Goal: Task Accomplishment & Management: Manage account settings

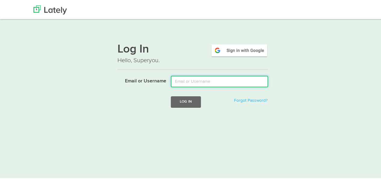
drag, startPoint x: 0, startPoint y: 0, endPoint x: 201, endPoint y: 82, distance: 216.6
click at [201, 82] on input "Email or Username" at bounding box center [219, 80] width 97 height 11
type input "bhoomij@assistantlyguy.com"
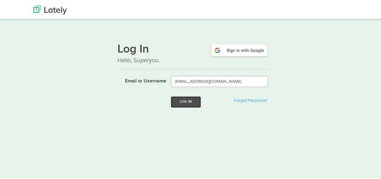
click at [181, 105] on button "Log In" at bounding box center [186, 100] width 30 height 11
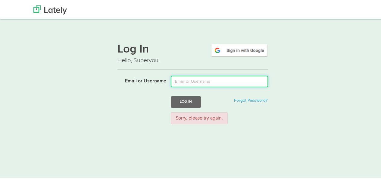
click at [192, 84] on input "Email or Username" at bounding box center [219, 80] width 97 height 11
type input "bhoomij@assistantlyguy.com"
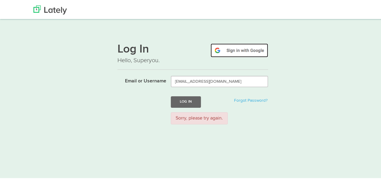
click at [233, 48] on img at bounding box center [240, 49] width 58 height 14
click at [237, 52] on img at bounding box center [240, 49] width 58 height 14
